Goal: Transaction & Acquisition: Purchase product/service

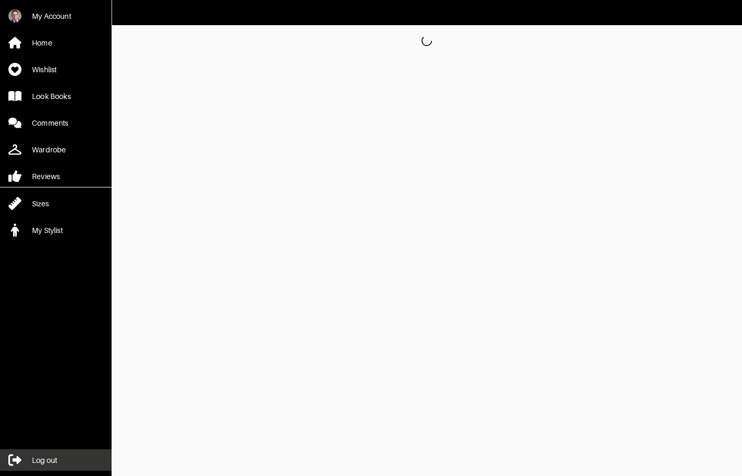
click at [60, 463] on link "Log out" at bounding box center [56, 460] width 112 height 21
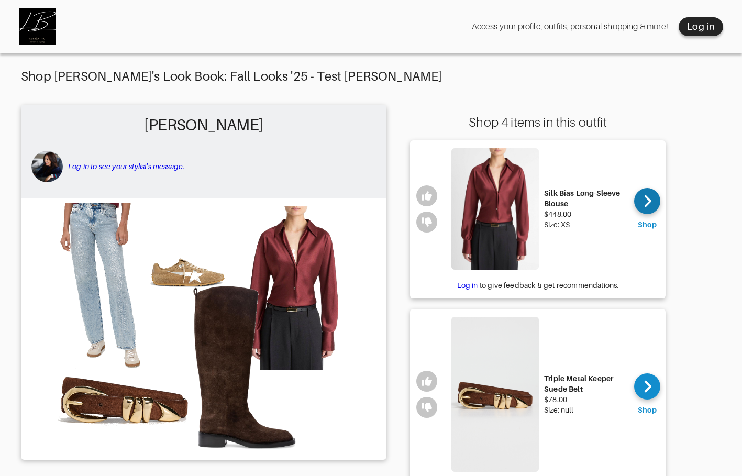
click at [650, 201] on icon at bounding box center [647, 201] width 7 height 12
